Goal: Task Accomplishment & Management: Manage account settings

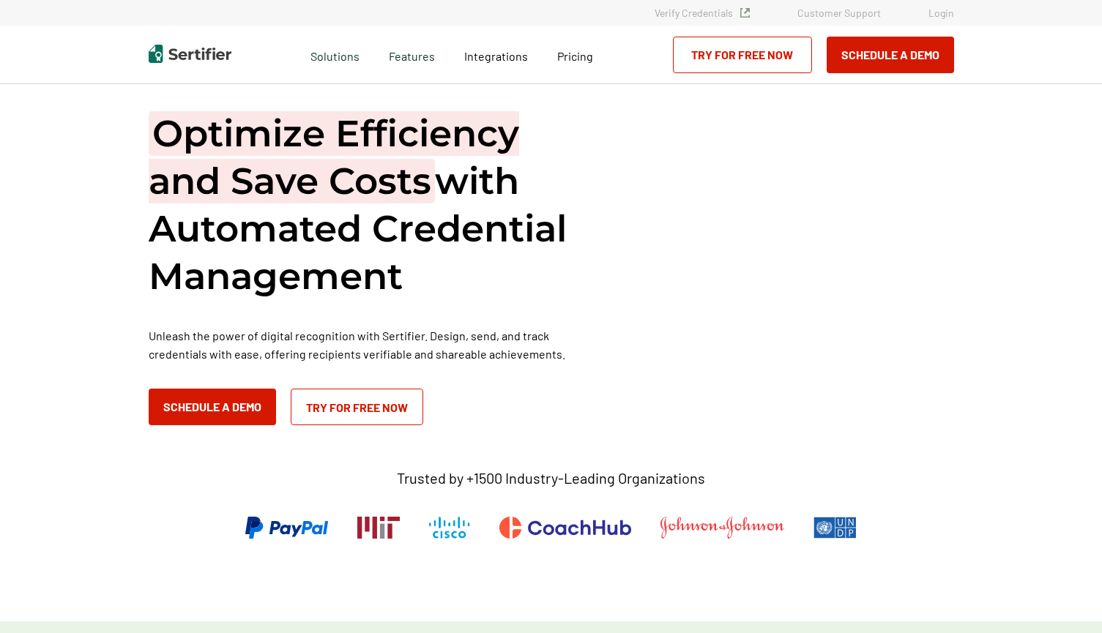
click at [933, 11] on link "Login" at bounding box center [941, 13] width 26 height 12
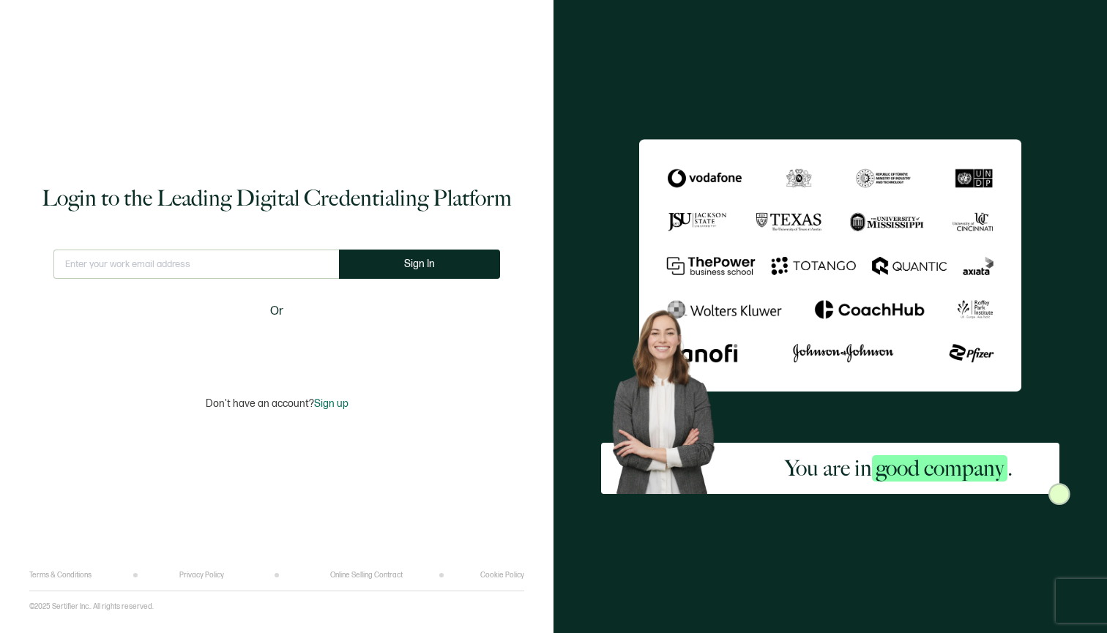
type input "[PERSON_NAME][EMAIL_ADDRESS][DOMAIN_NAME]"
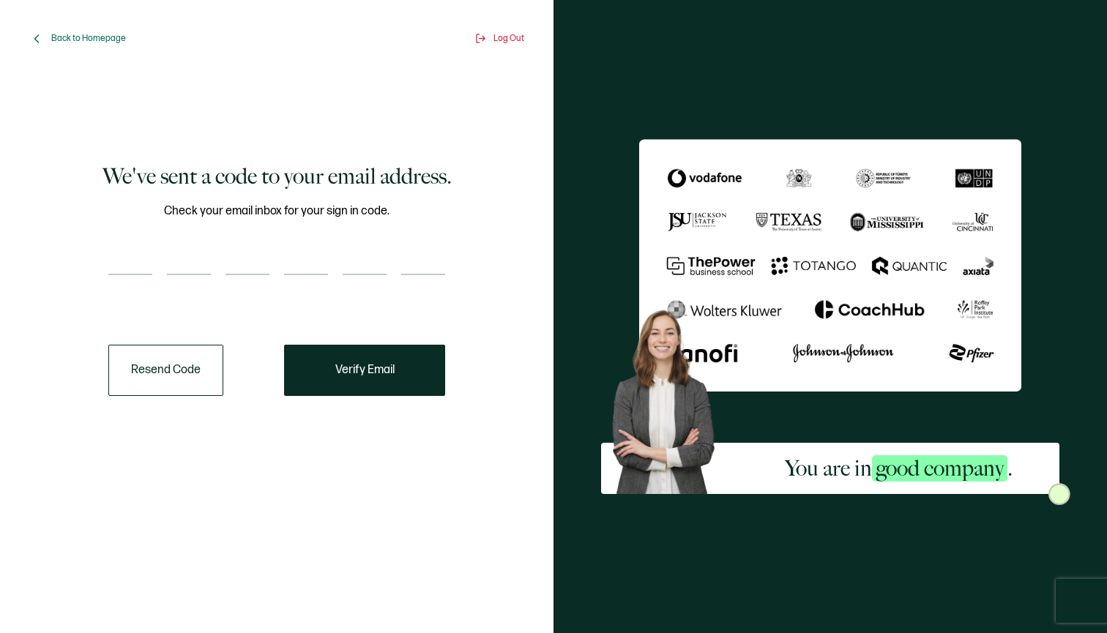
click at [134, 266] on input "number" at bounding box center [130, 260] width 44 height 29
type input "7"
type input "4"
type input "2"
type input "8"
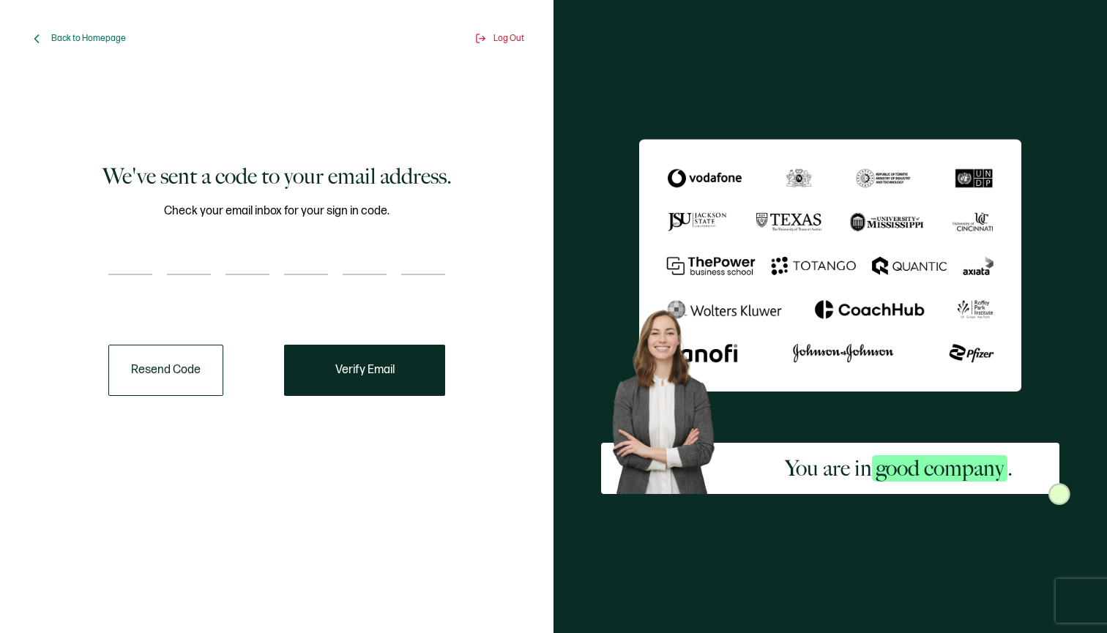
type input "5"
type input "8"
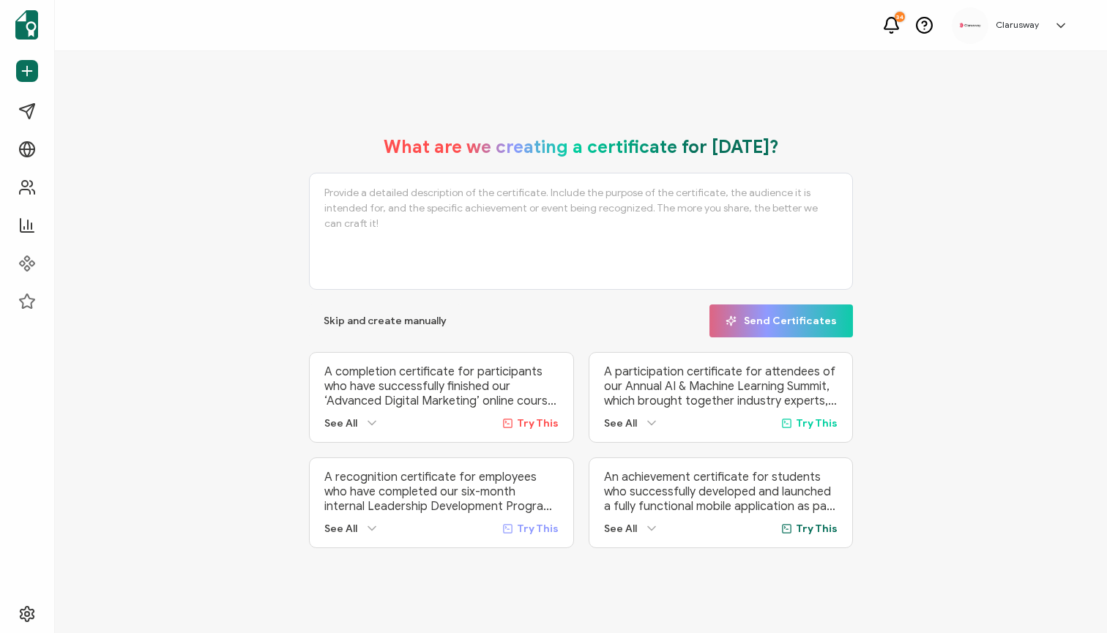
click at [1061, 24] on icon at bounding box center [1060, 25] width 15 height 15
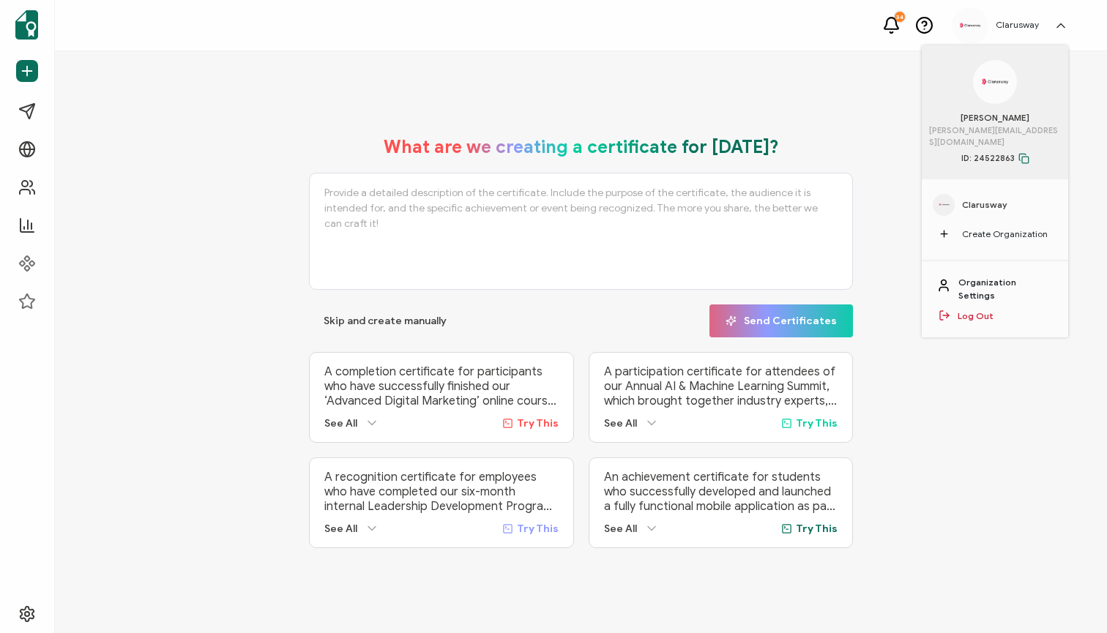
click at [996, 276] on link "Organization Settings" at bounding box center [1005, 289] width 95 height 26
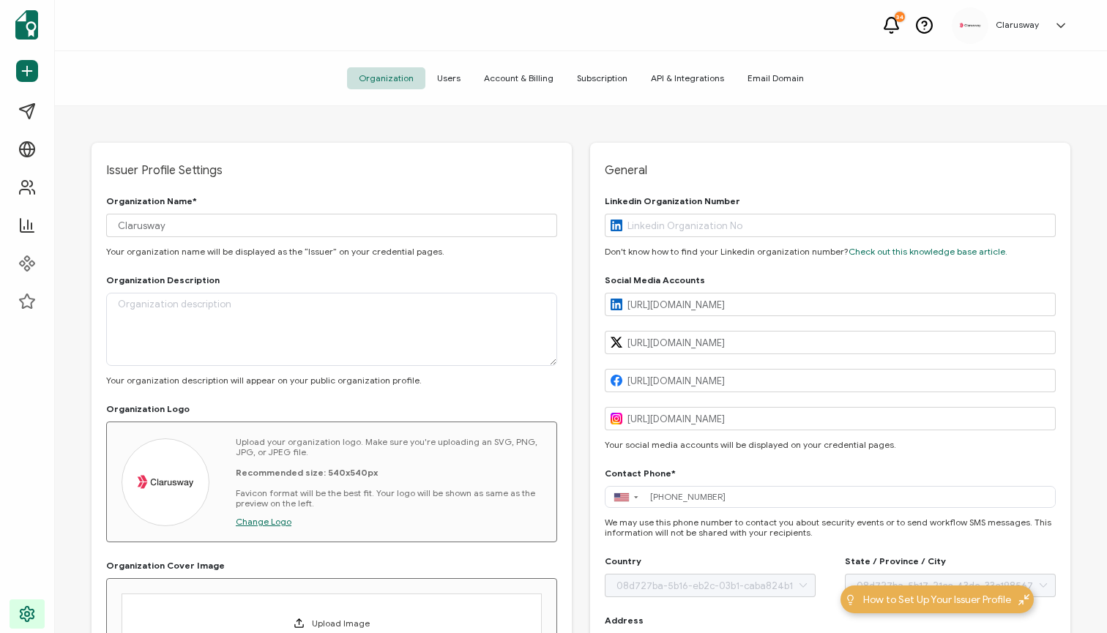
type input "[US_STATE]"
type input "[GEOGRAPHIC_DATA]"
click at [457, 81] on span "Users" at bounding box center [448, 78] width 47 height 22
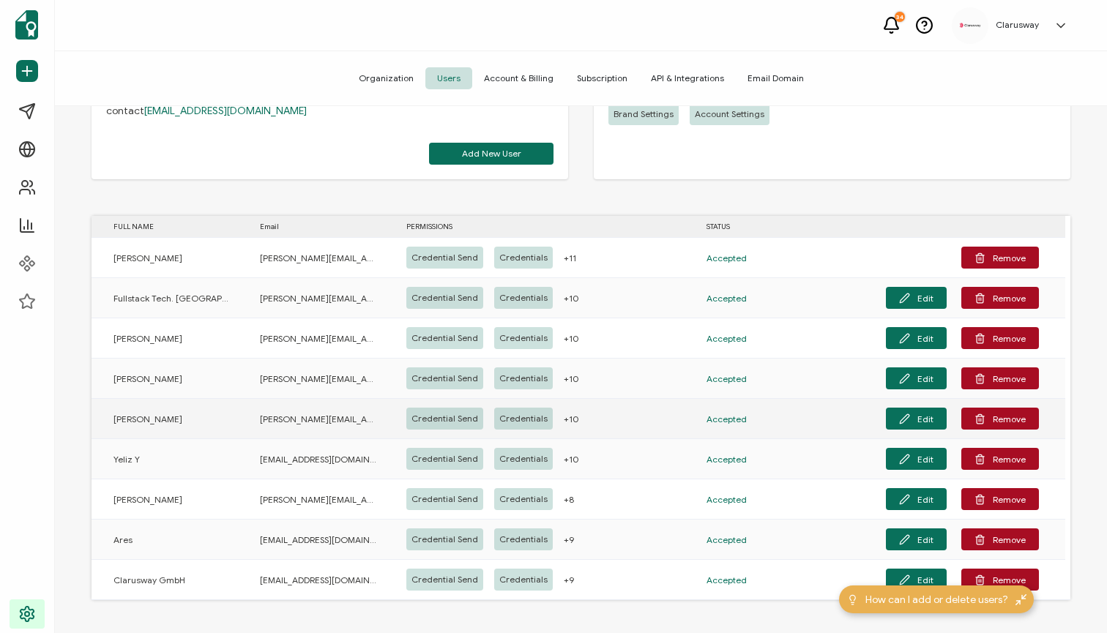
scroll to position [150, 0]
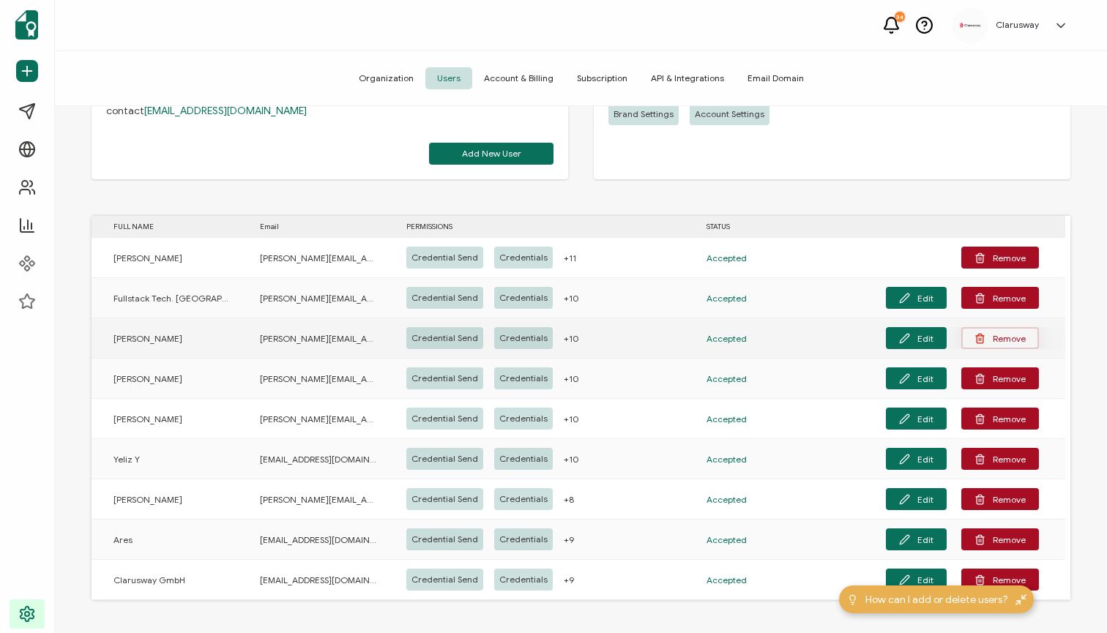
click at [993, 344] on button "Remove" at bounding box center [1000, 338] width 78 height 22
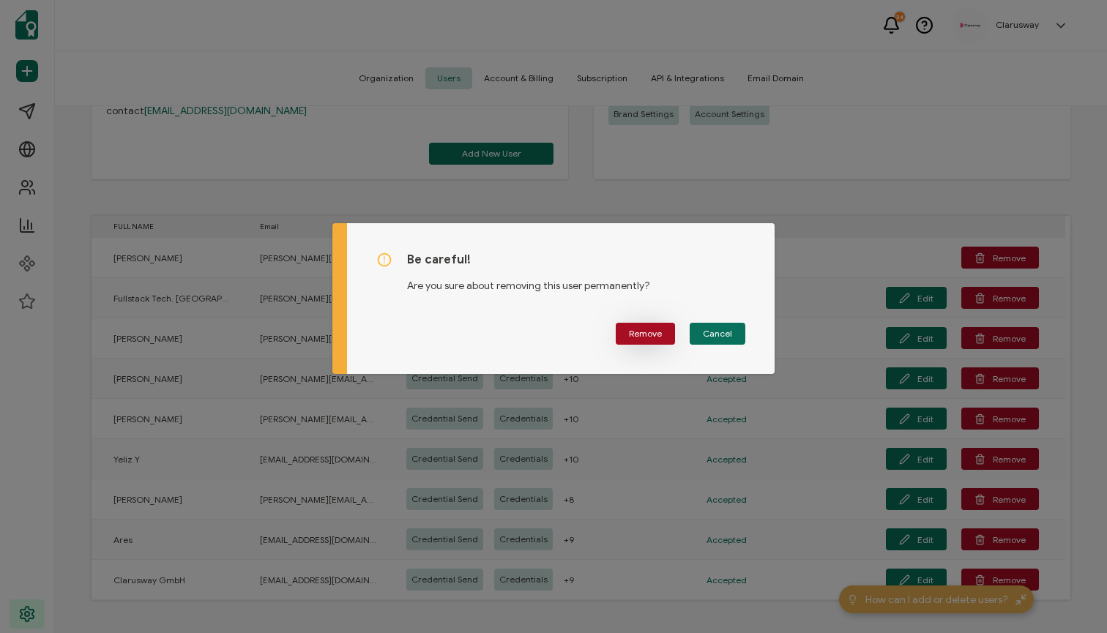
click at [657, 338] on span "Remove" at bounding box center [645, 333] width 33 height 9
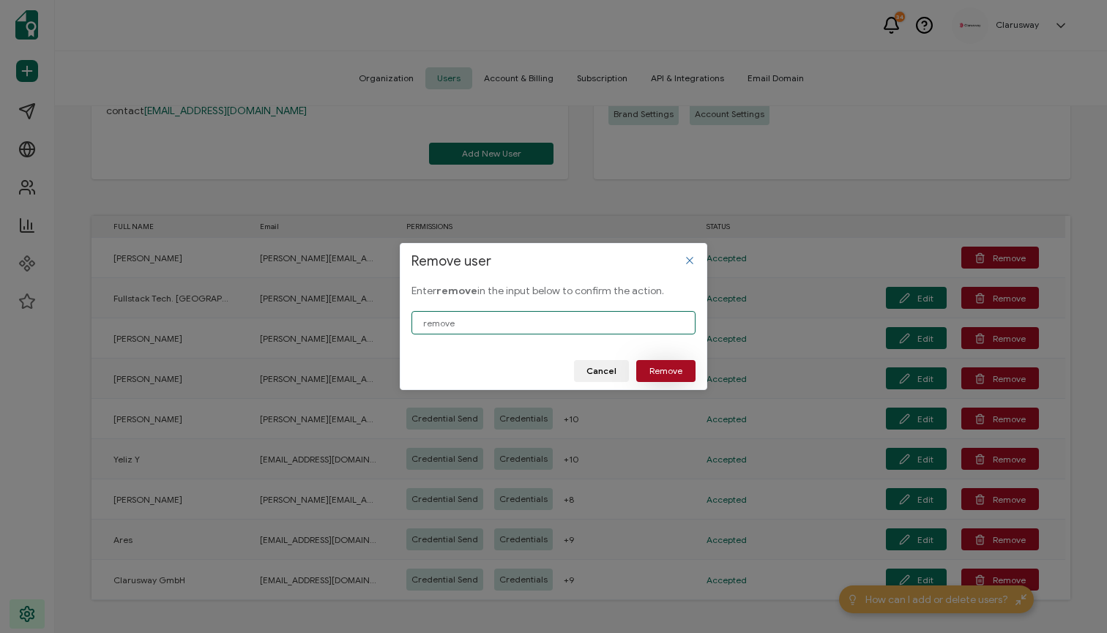
type input "remove"
click at [671, 373] on span "Remove" at bounding box center [665, 371] width 33 height 9
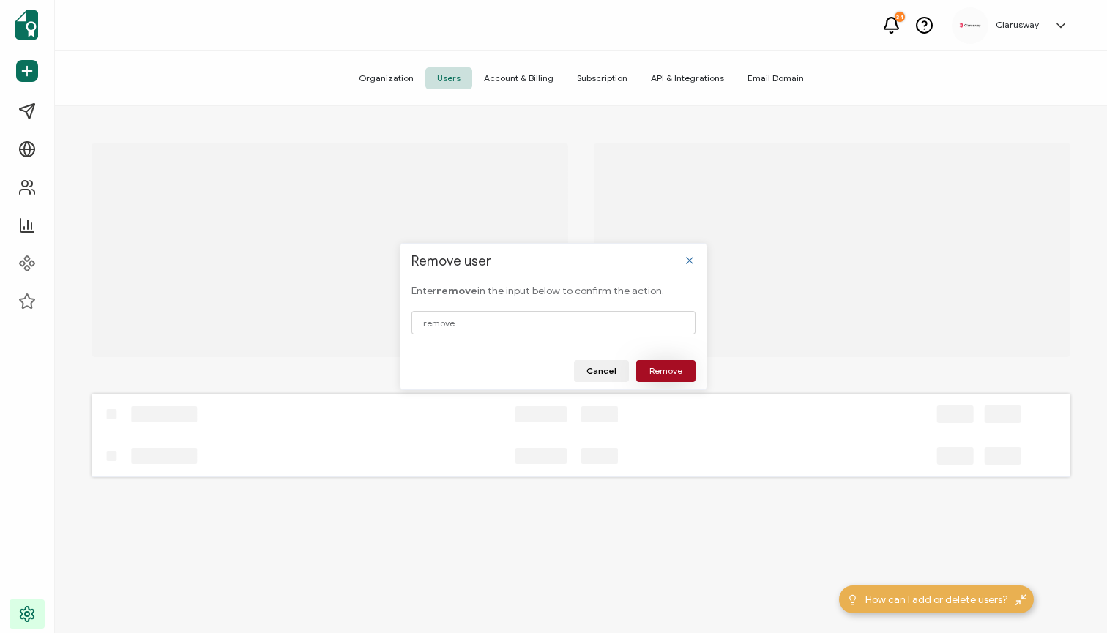
scroll to position [0, 0]
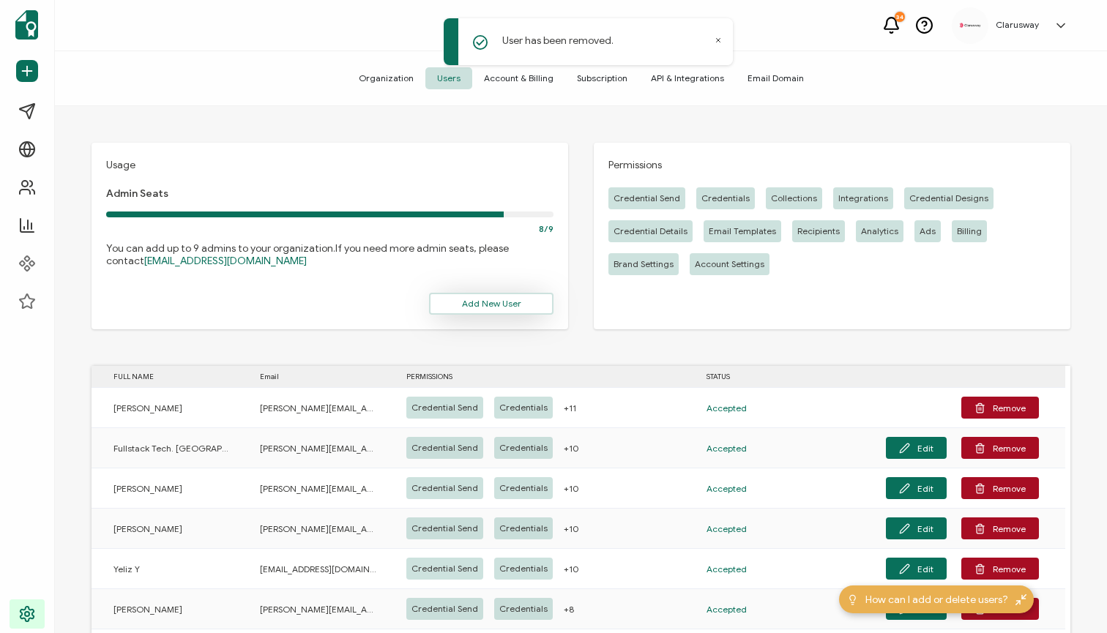
click at [469, 303] on span "Add New User" at bounding box center [491, 303] width 59 height 9
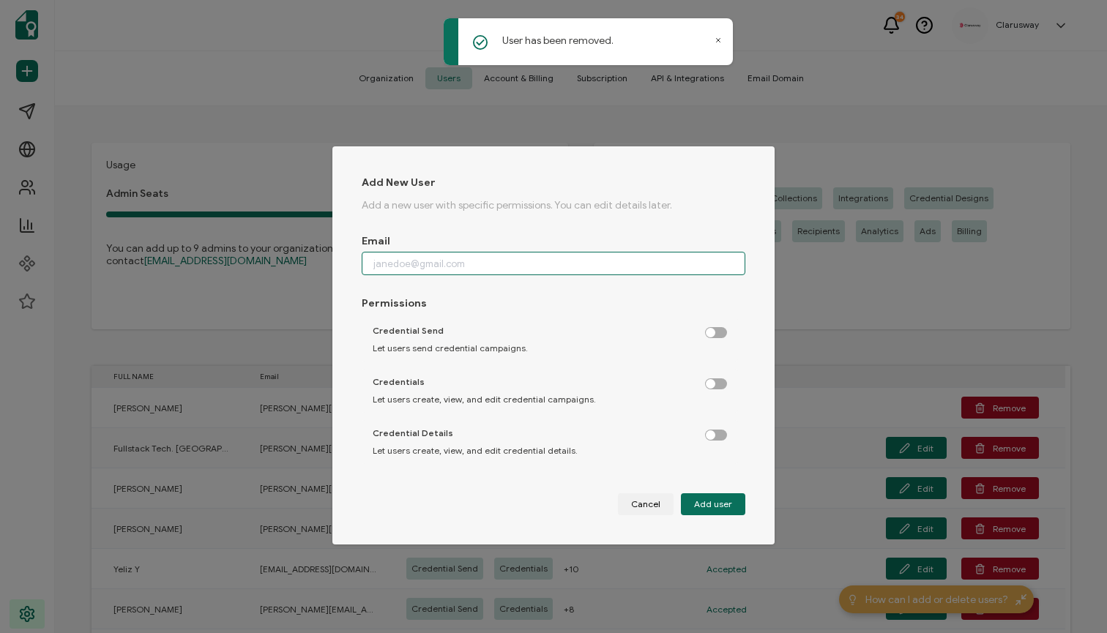
click at [411, 255] on input "dialog" at bounding box center [554, 263] width 384 height 23
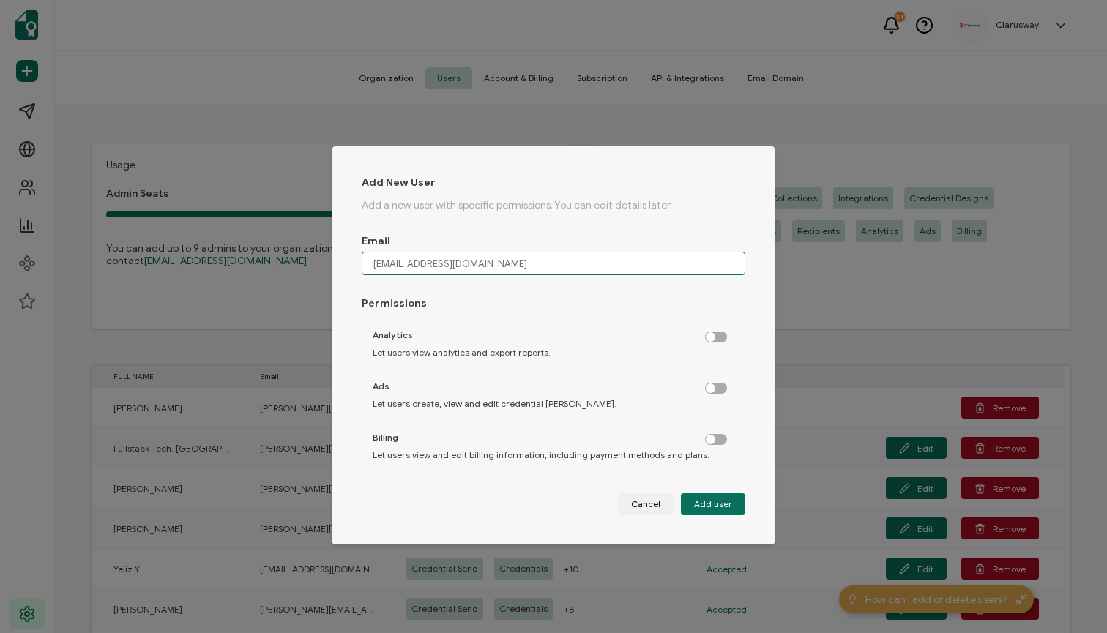
scroll to position [387, 0]
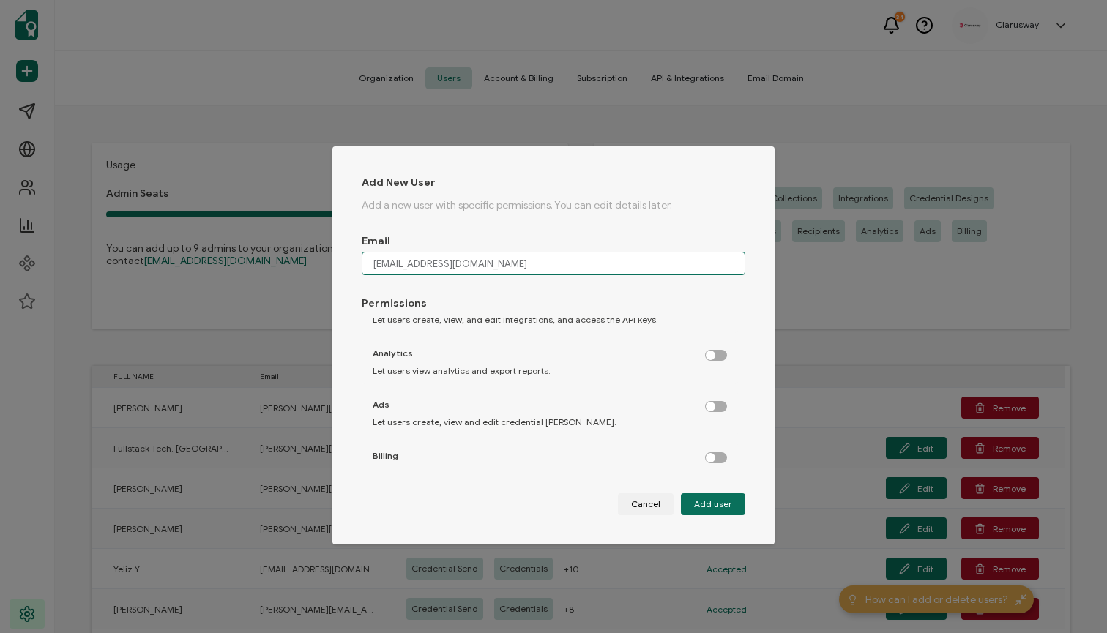
type input "[EMAIL_ADDRESS][DOMAIN_NAME]"
click at [709, 455] on label "dialog" at bounding box center [723, 454] width 37 height 4
click at [712, 455] on input "dialog" at bounding box center [717, 459] width 10 height 10
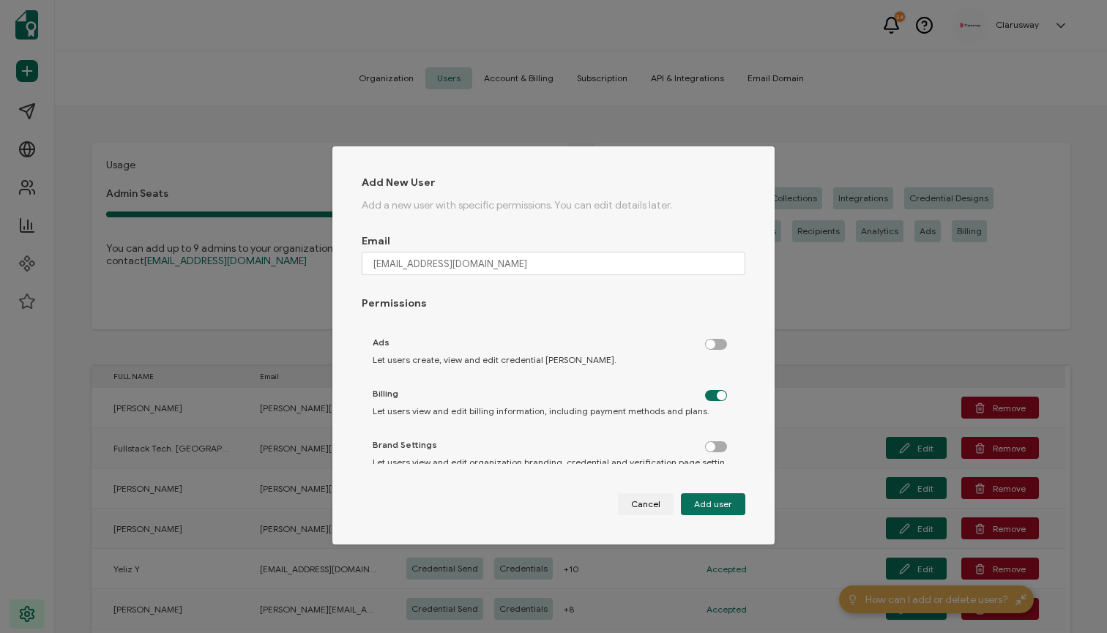
scroll to position [459, 0]
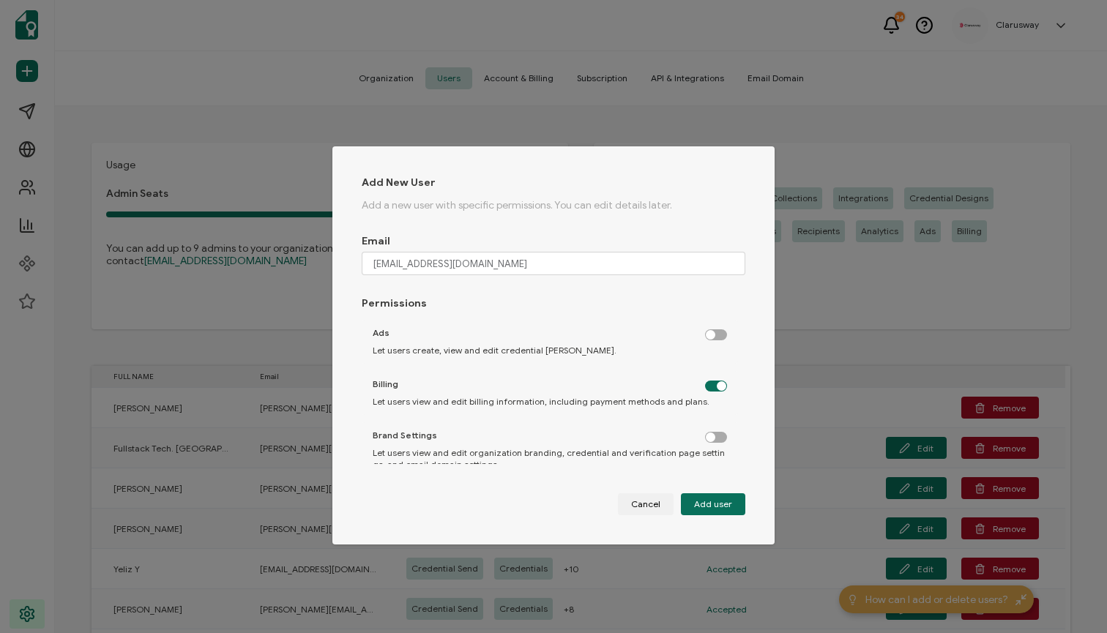
click at [710, 390] on div "dialog" at bounding box center [716, 384] width 22 height 11
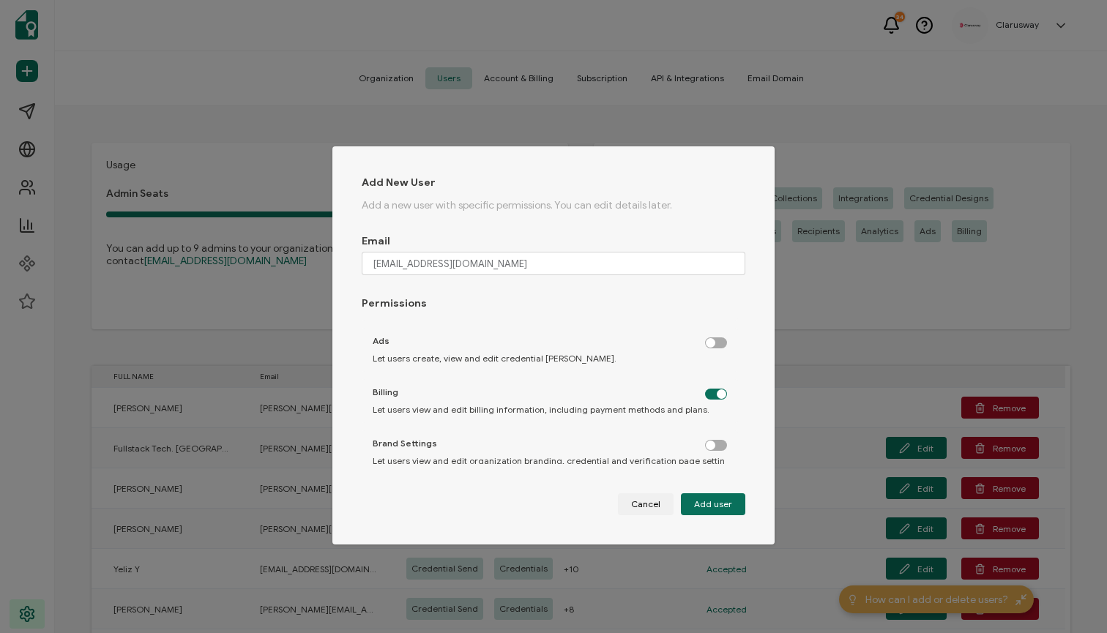
scroll to position [449, 0]
click at [710, 391] on label "dialog" at bounding box center [723, 393] width 37 height 4
click at [712, 392] on input "dialog" at bounding box center [717, 397] width 10 height 10
checkbox input "false"
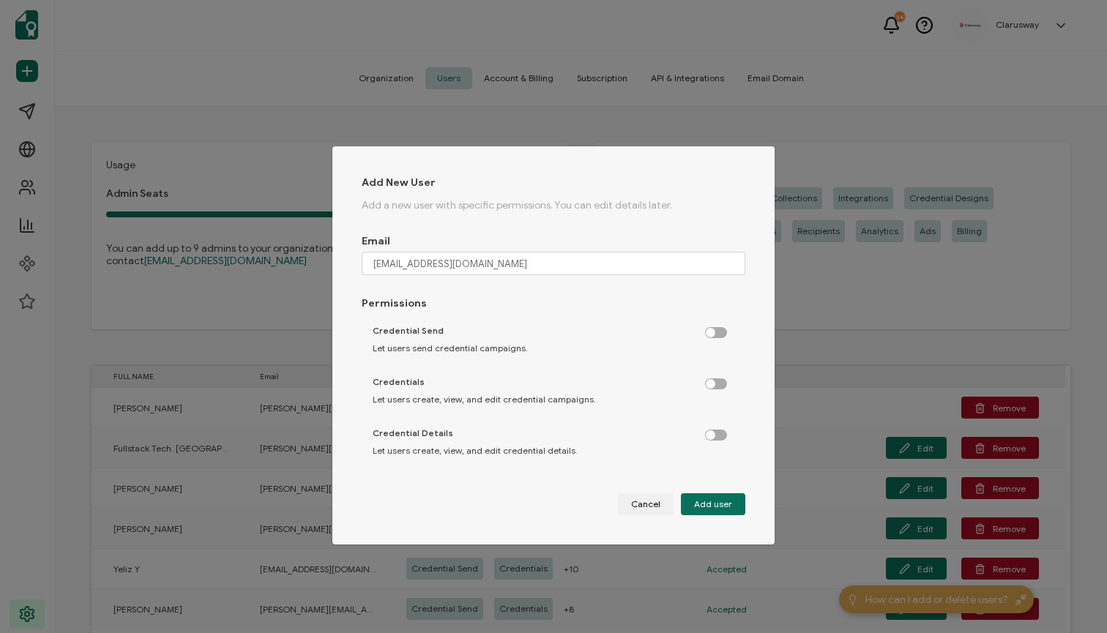
scroll to position [0, 0]
click at [706, 331] on label "dialog" at bounding box center [723, 329] width 37 height 4
click at [712, 333] on input "dialog" at bounding box center [717, 334] width 10 height 10
checkbox input "true"
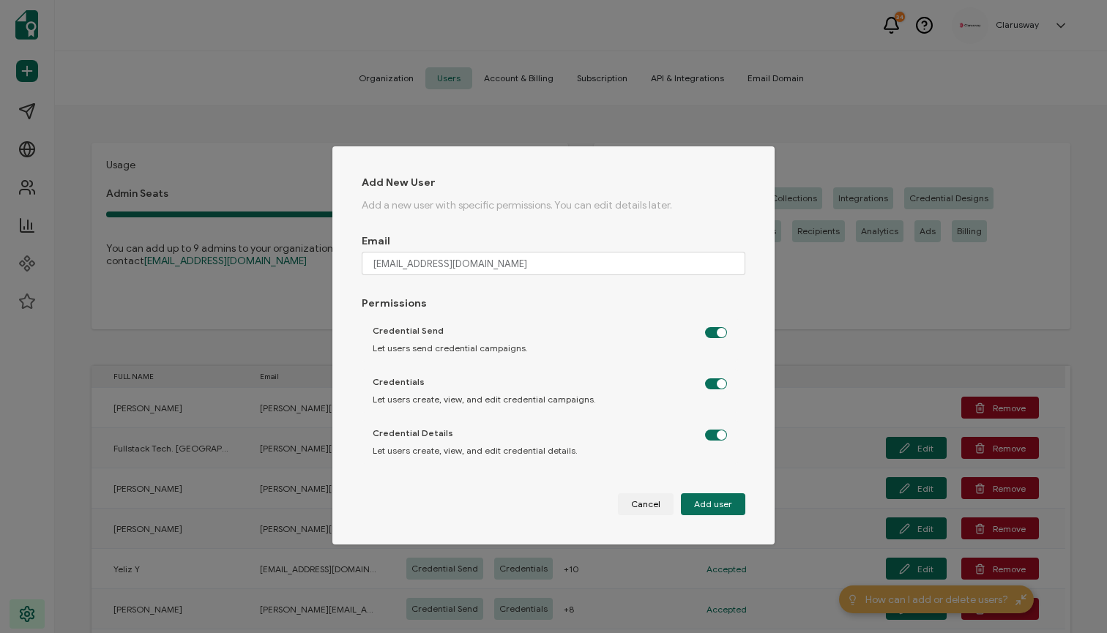
checkbox input "true"
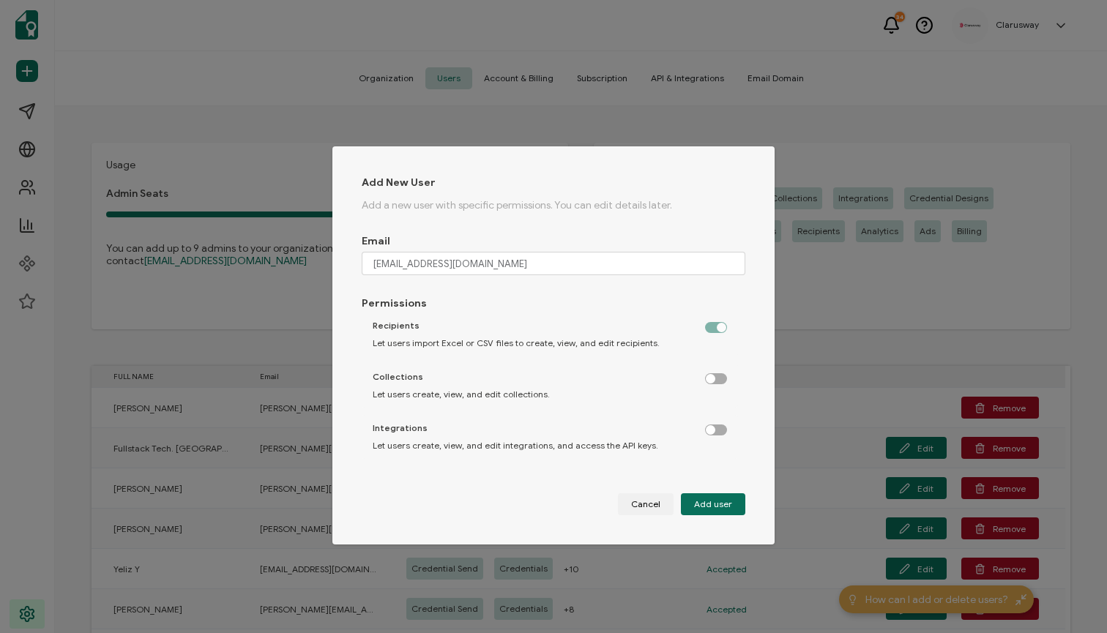
click at [711, 377] on label "dialog" at bounding box center [723, 375] width 37 height 4
click at [712, 379] on input "dialog" at bounding box center [717, 380] width 10 height 10
checkbox input "true"
click at [714, 428] on label "dialog" at bounding box center [723, 427] width 37 height 4
click at [714, 428] on input "dialog" at bounding box center [717, 431] width 10 height 10
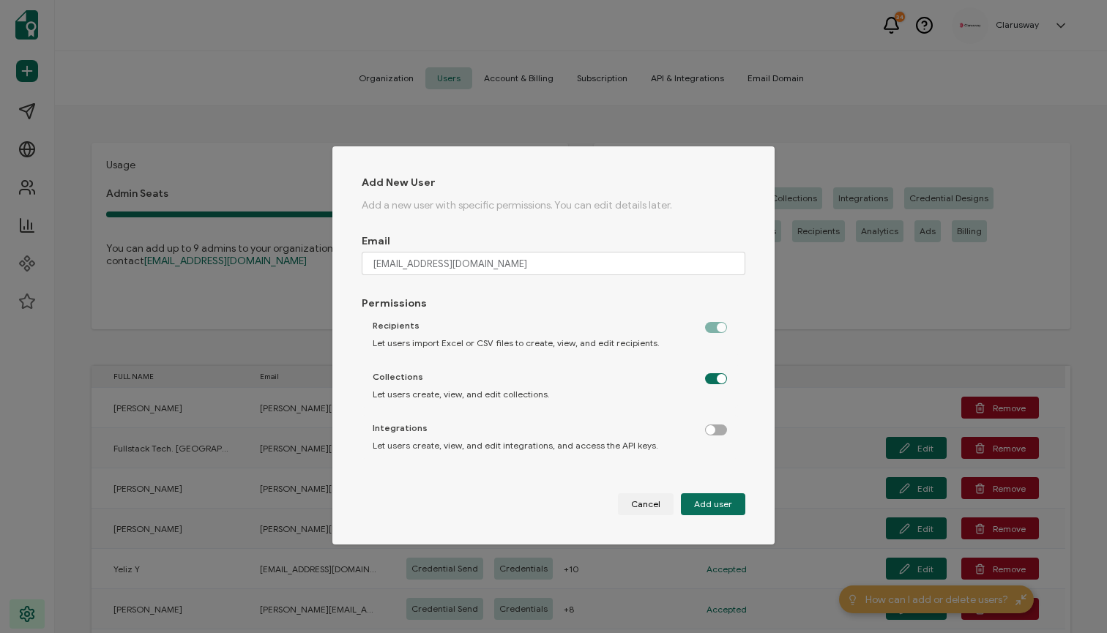
checkbox input "true"
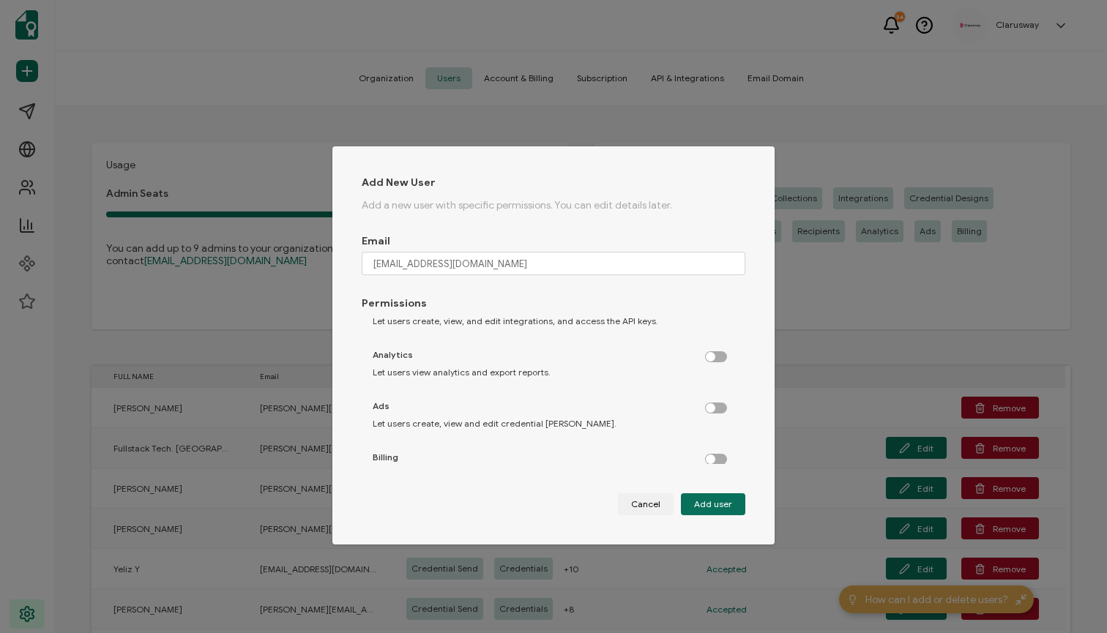
click at [710, 355] on label "dialog" at bounding box center [723, 353] width 37 height 4
click at [712, 355] on input "dialog" at bounding box center [717, 358] width 10 height 10
checkbox input "true"
click at [711, 406] on label "dialog" at bounding box center [723, 405] width 37 height 4
click at [712, 407] on input "dialog" at bounding box center [717, 409] width 10 height 10
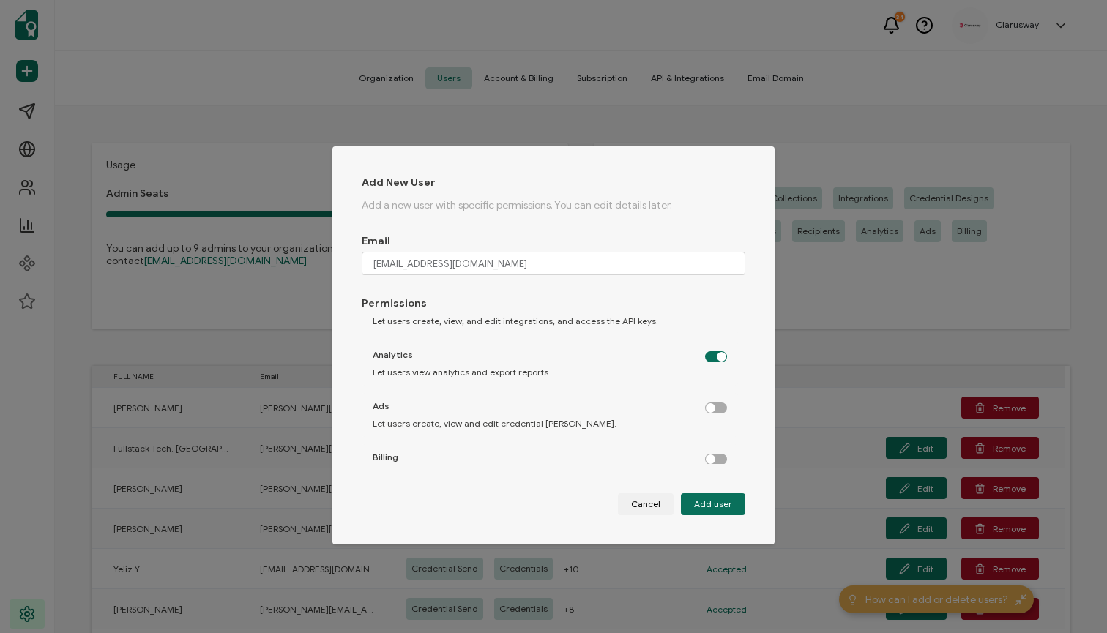
checkbox input "true"
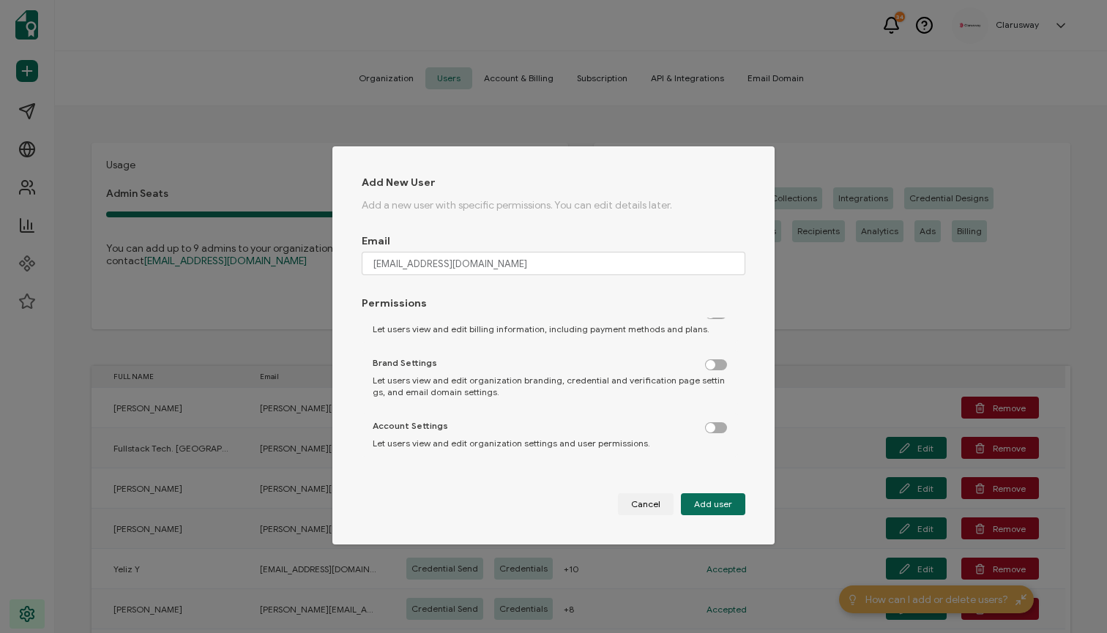
scroll to position [531, 0]
click at [714, 506] on span "Add user" at bounding box center [713, 504] width 38 height 9
checkbox input "false"
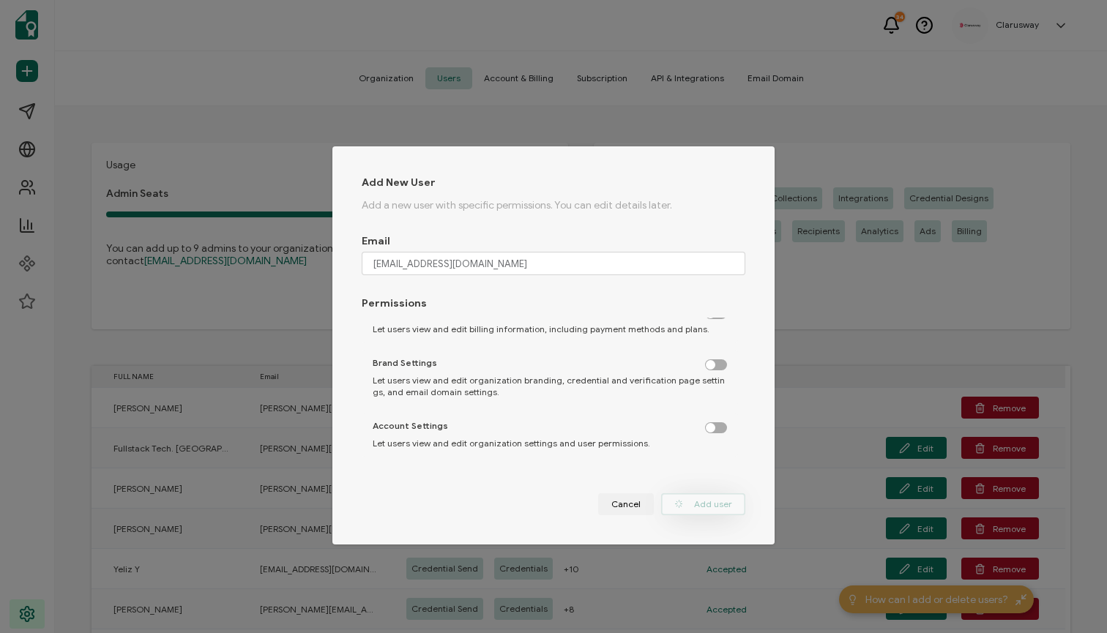
checkbox input "false"
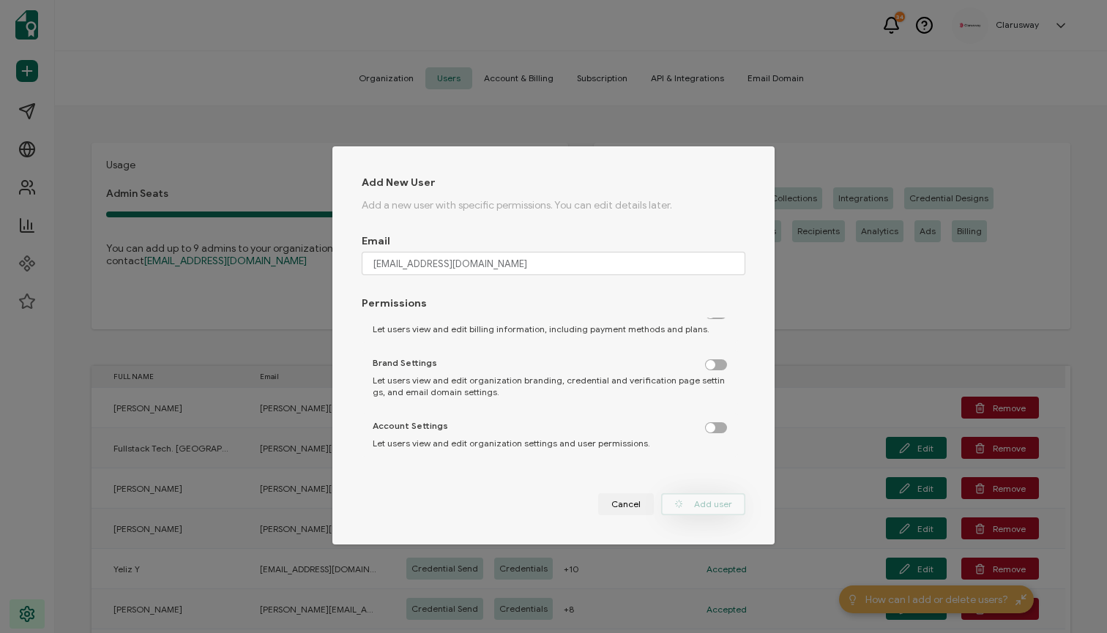
checkbox input "false"
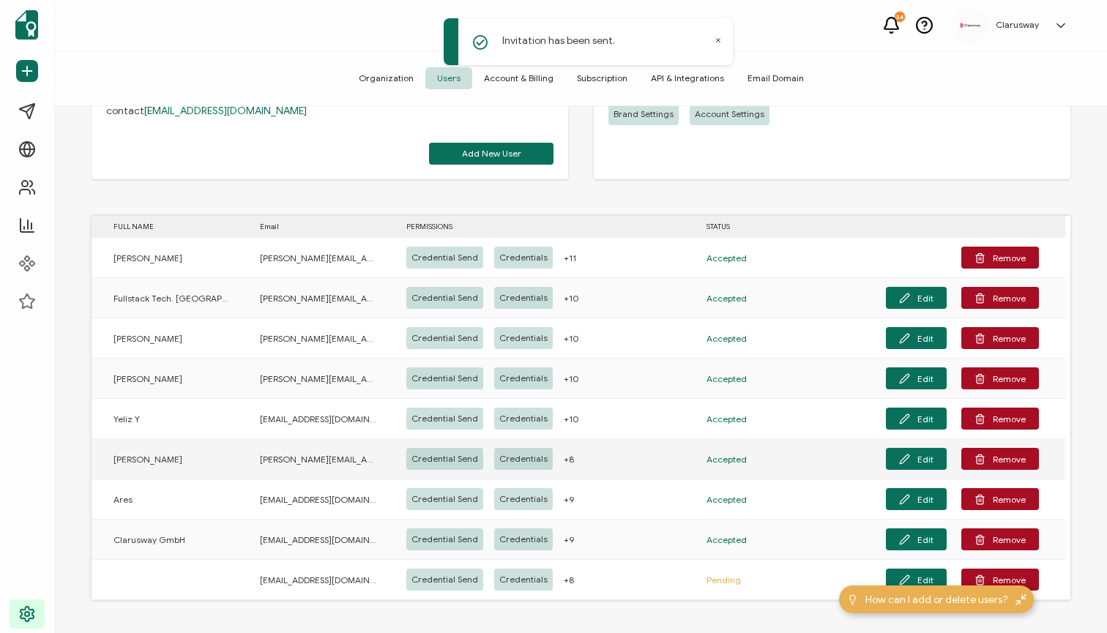
scroll to position [150, 0]
